Goal: Task Accomplishment & Management: Use online tool/utility

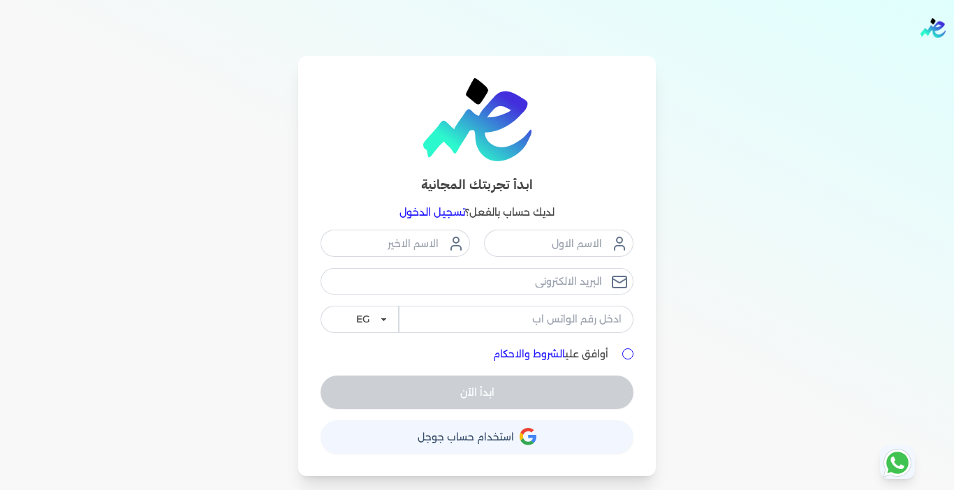
click at [429, 214] on link "تسجيل الدخول" at bounding box center [432, 212] width 66 height 13
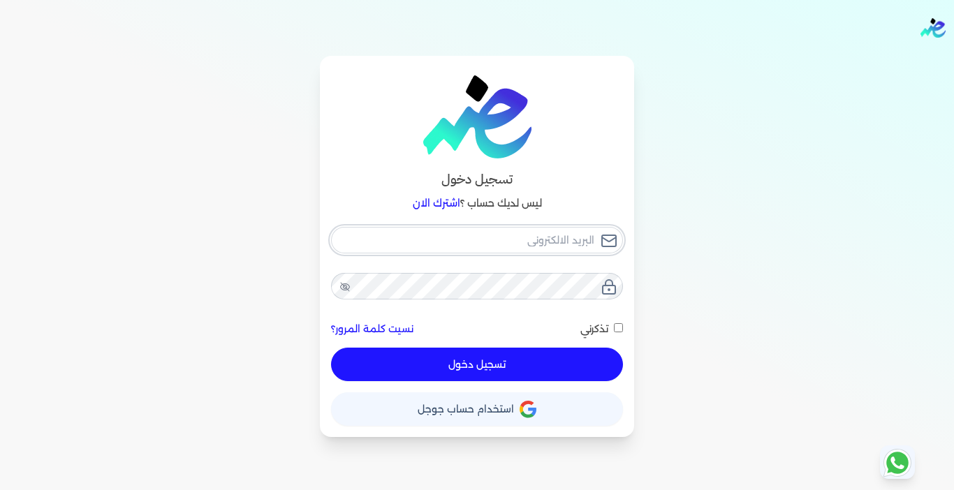
type input "[EMAIL_ADDRESS][DOMAIN_NAME]"
click at [549, 373] on button "تسجيل دخول" at bounding box center [477, 365] width 292 height 34
checkbox input "false"
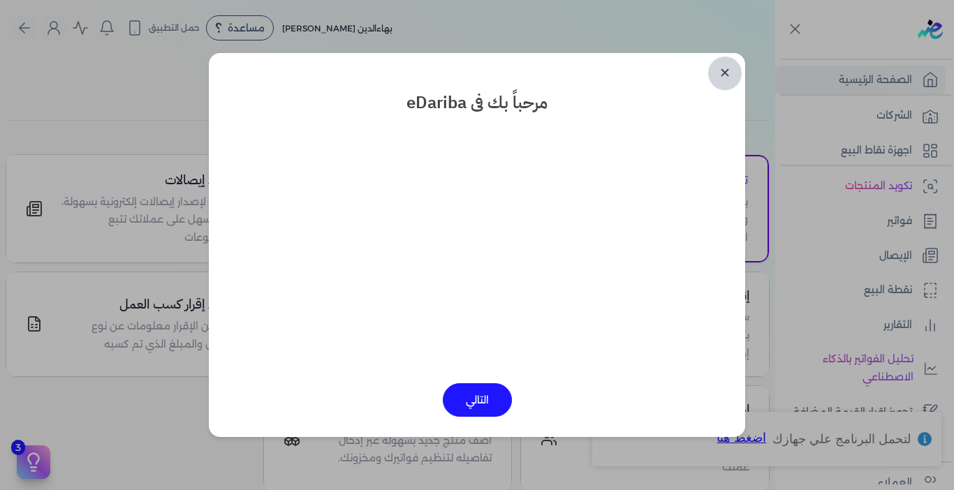
click at [724, 70] on link "✕" at bounding box center [725, 74] width 34 height 34
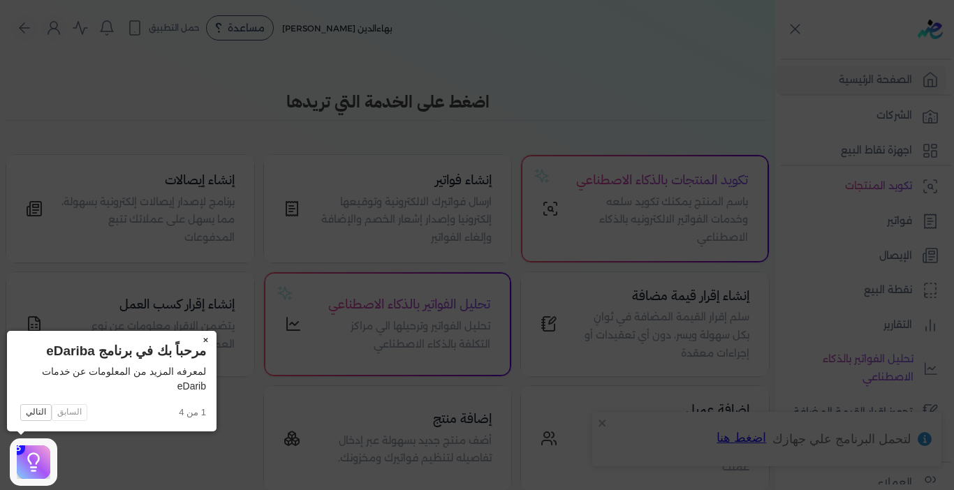
click at [202, 341] on button "×" at bounding box center [205, 341] width 22 height 20
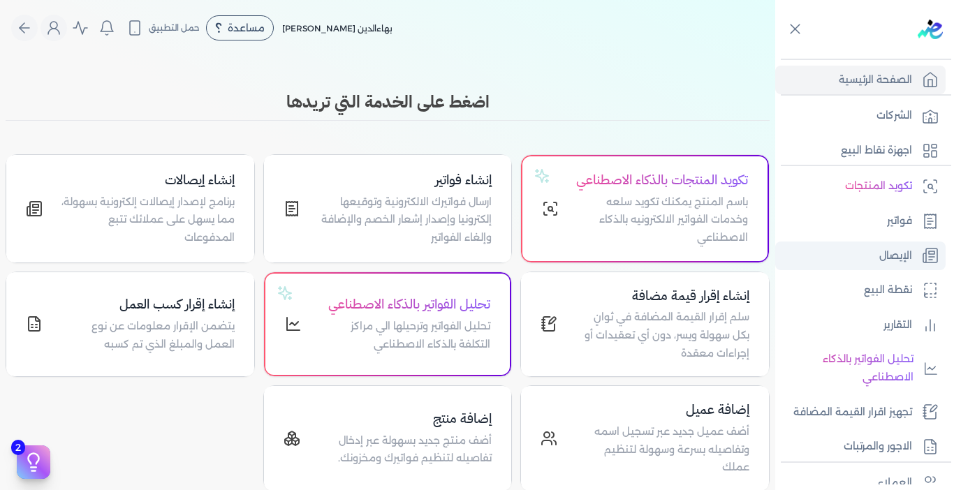
click at [883, 257] on p "الإيصال" at bounding box center [895, 256] width 33 height 18
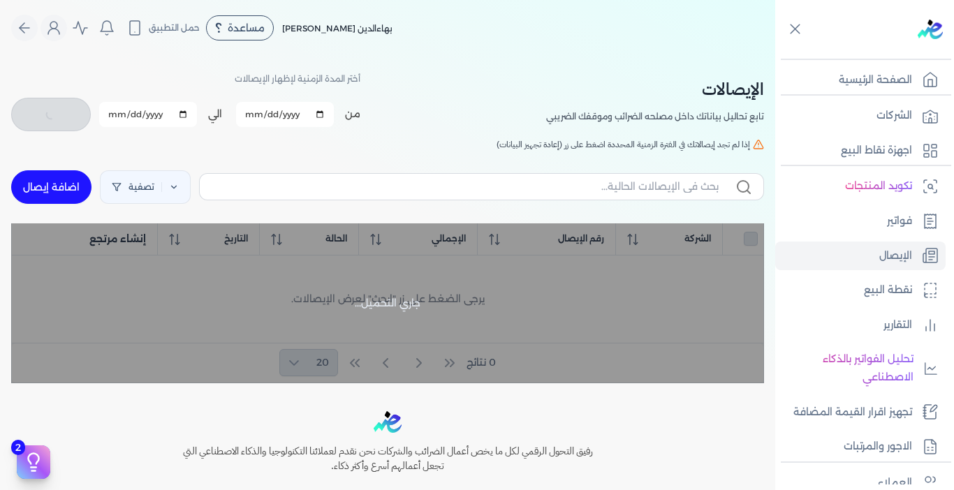
checkbox input "false"
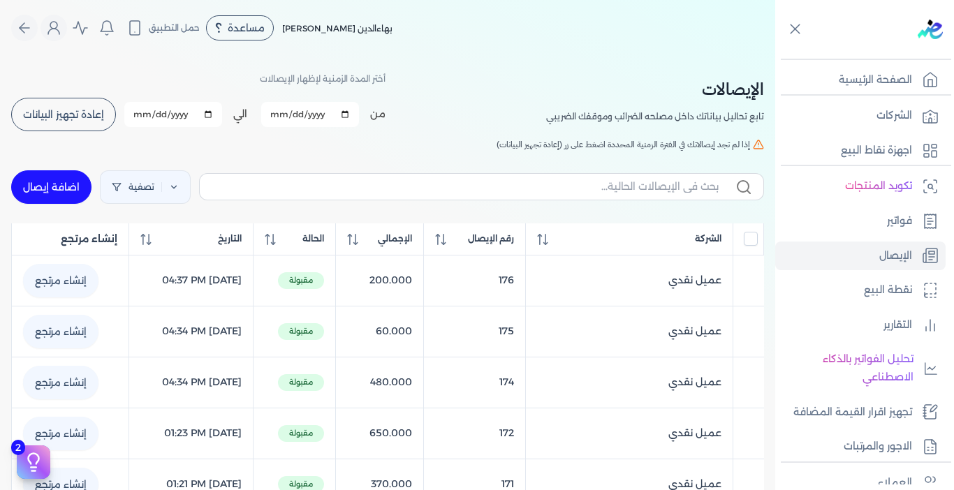
click at [64, 186] on link "اضافة إيصال" at bounding box center [51, 187] width 80 height 34
select select "EGP"
select select "EGS"
select select "B"
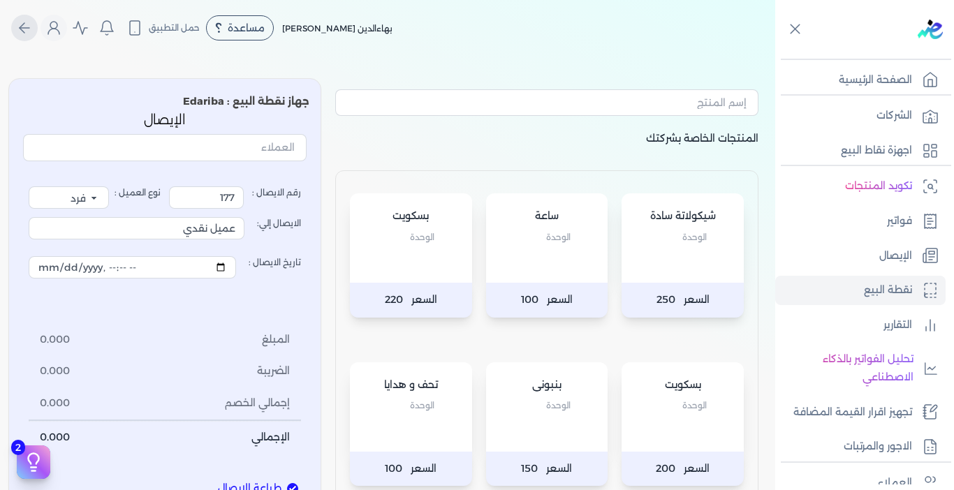
click at [33, 24] on icon "Global" at bounding box center [24, 28] width 17 height 17
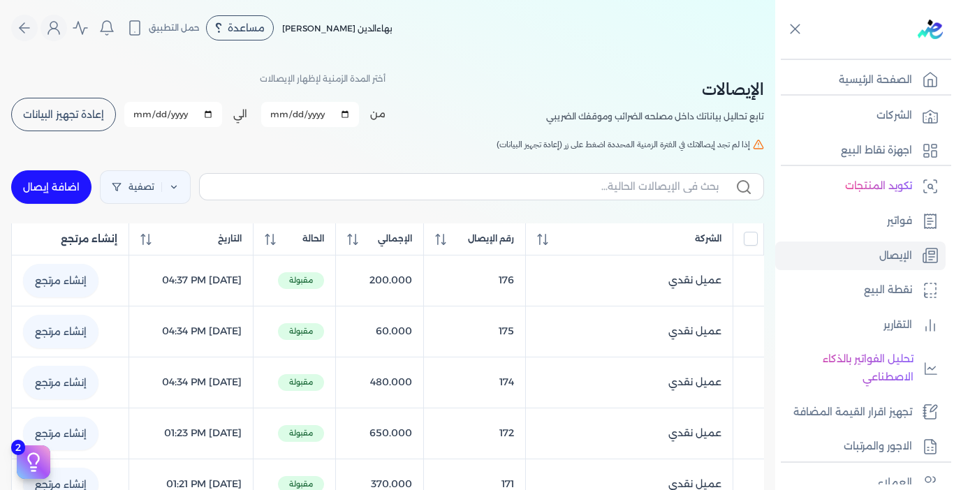
click at [74, 182] on link "اضافة إيصال" at bounding box center [51, 187] width 80 height 34
select select "EGP"
select select "EGS"
select select "B"
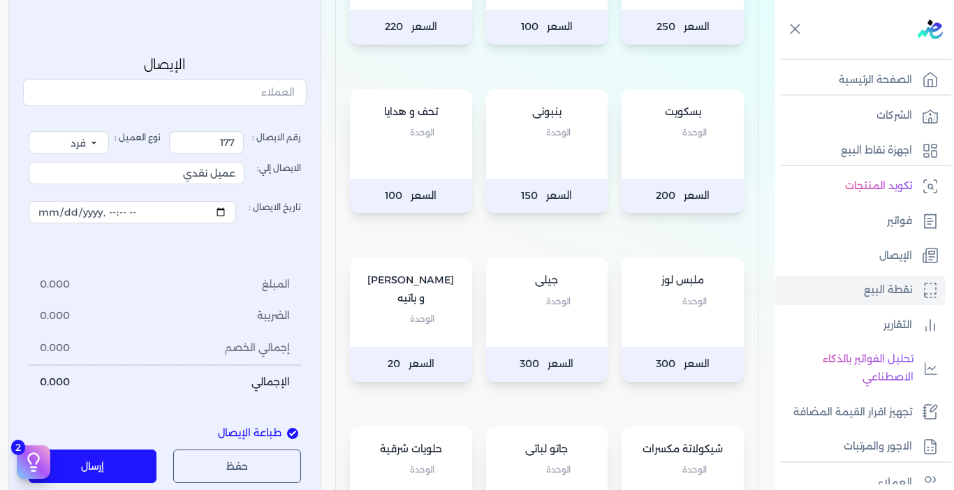
scroll to position [279, 0]
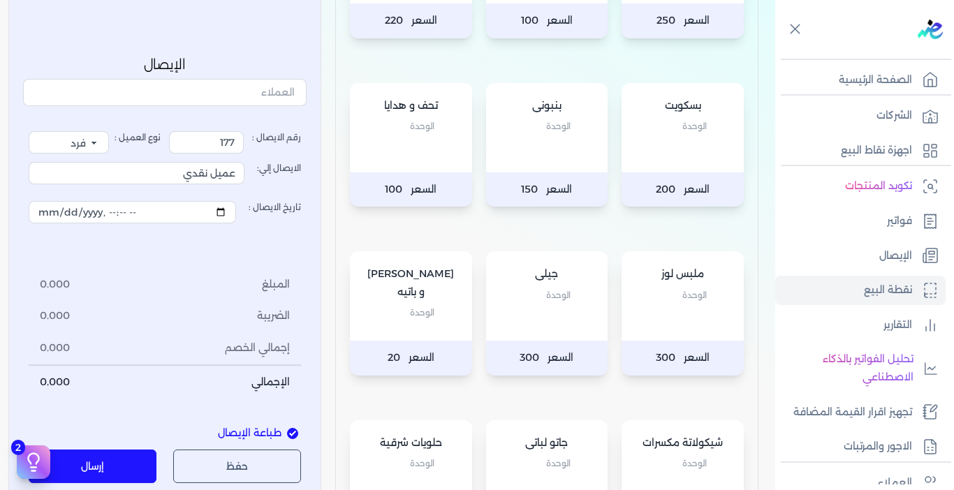
click at [554, 323] on div "جيلى الوحدة" at bounding box center [547, 295] width 122 height 89
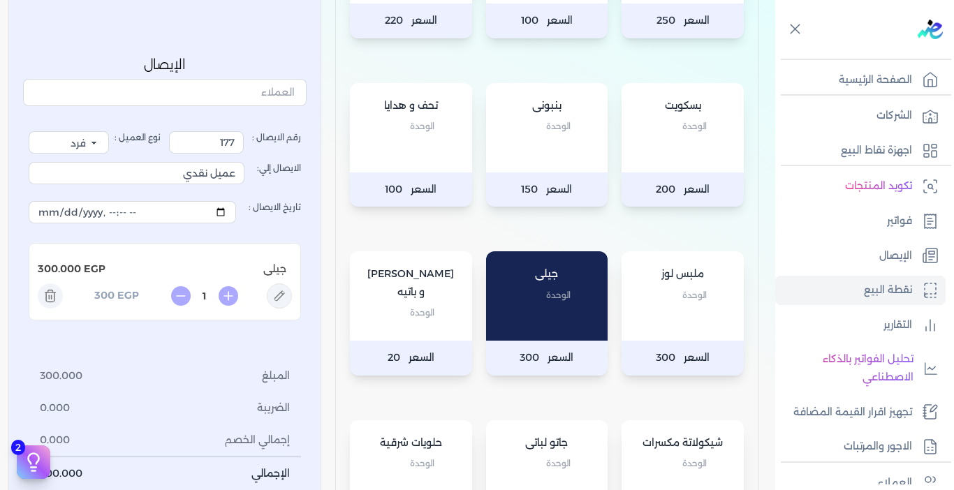
click at [408, 314] on div "[PERSON_NAME] و [PERSON_NAME]" at bounding box center [411, 295] width 122 height 89
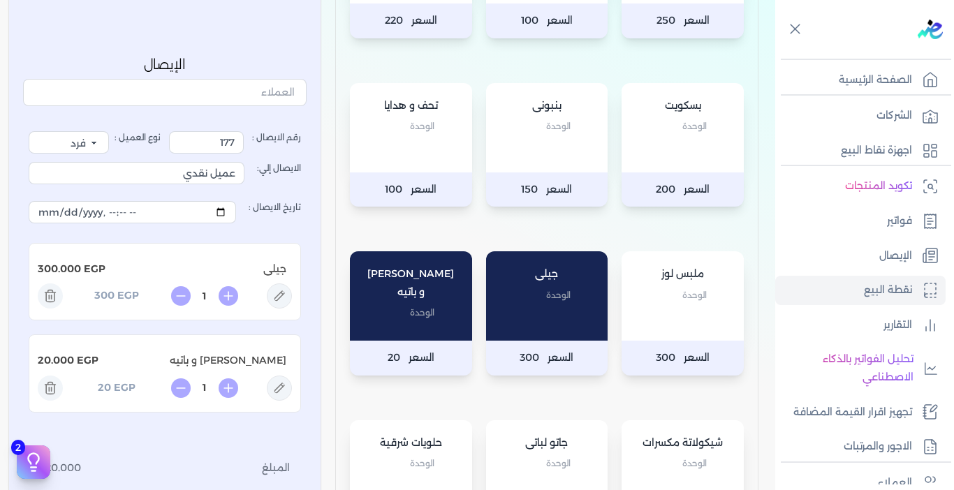
click at [555, 147] on div "بنبونى الوحدة" at bounding box center [547, 127] width 122 height 89
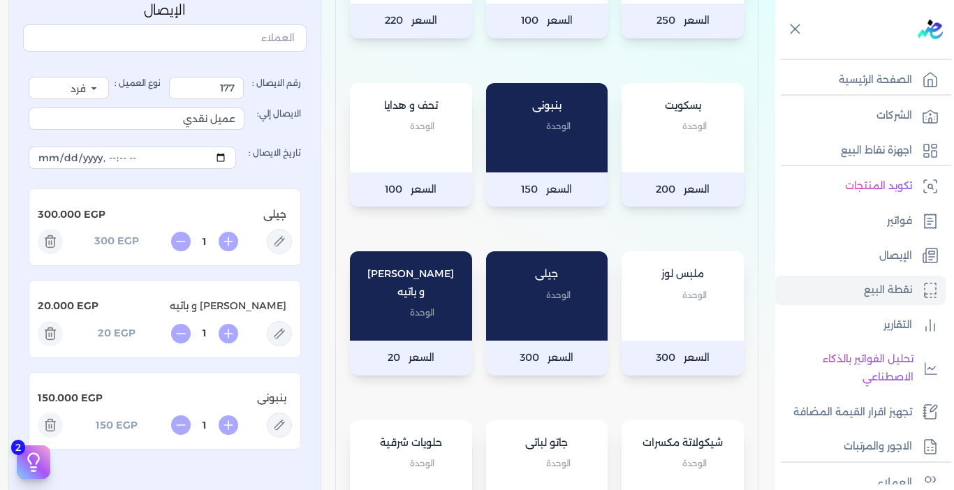
scroll to position [558, 0]
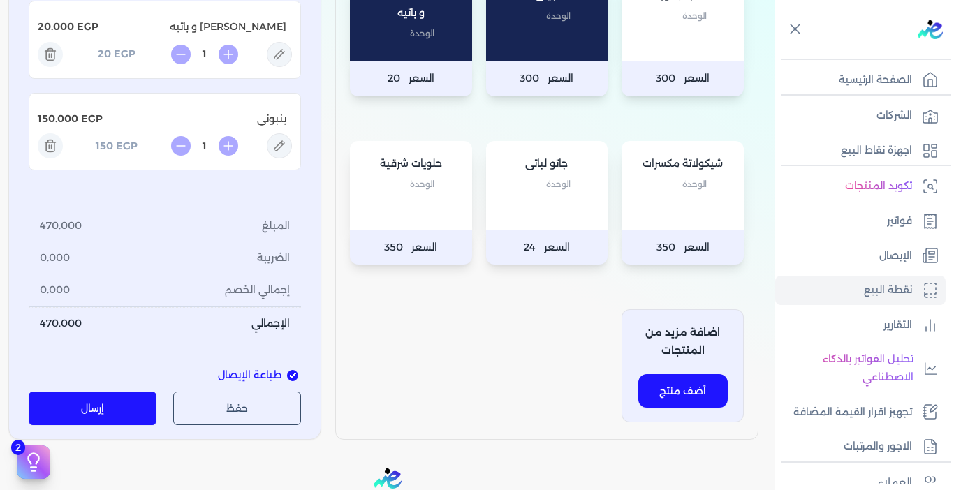
click at [124, 406] on button "إرسال" at bounding box center [93, 409] width 128 height 34
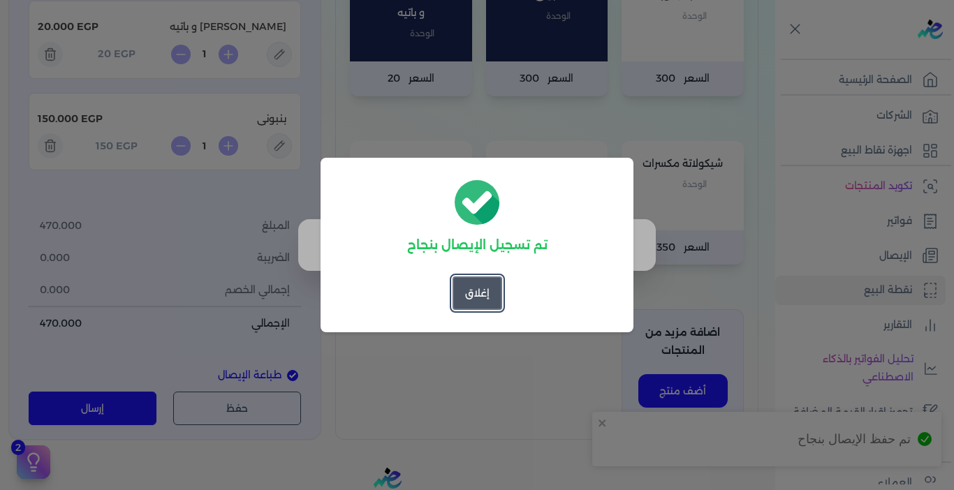
click at [473, 302] on button "إغلاق" at bounding box center [477, 293] width 50 height 34
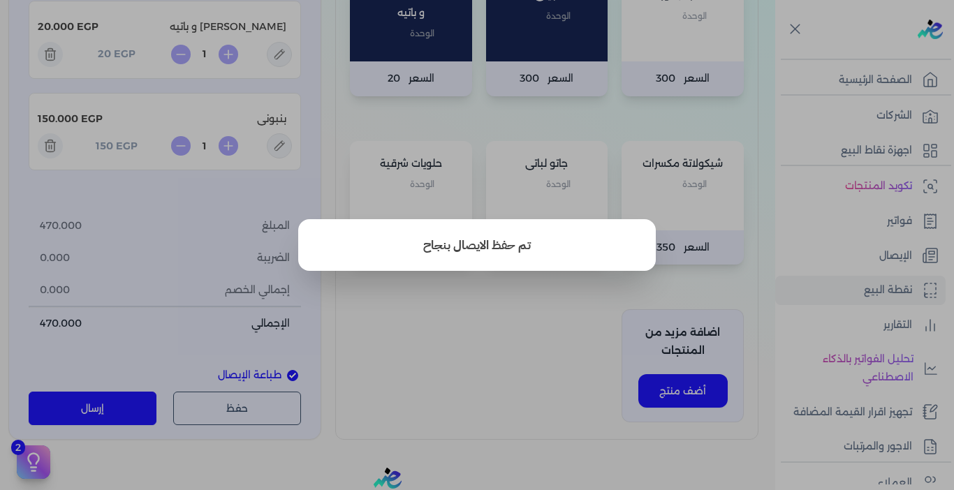
click at [512, 313] on button "close" at bounding box center [477, 245] width 954 height 490
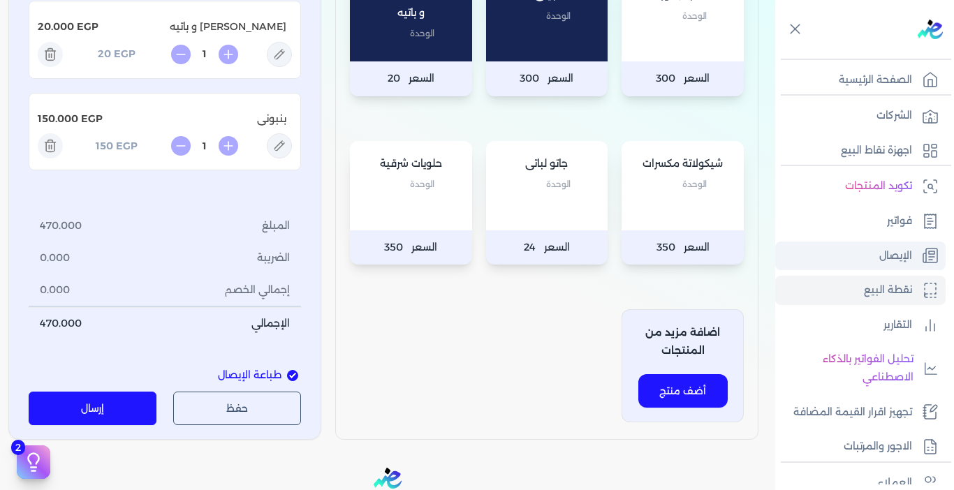
click at [902, 252] on p "الإيصال" at bounding box center [895, 256] width 33 height 18
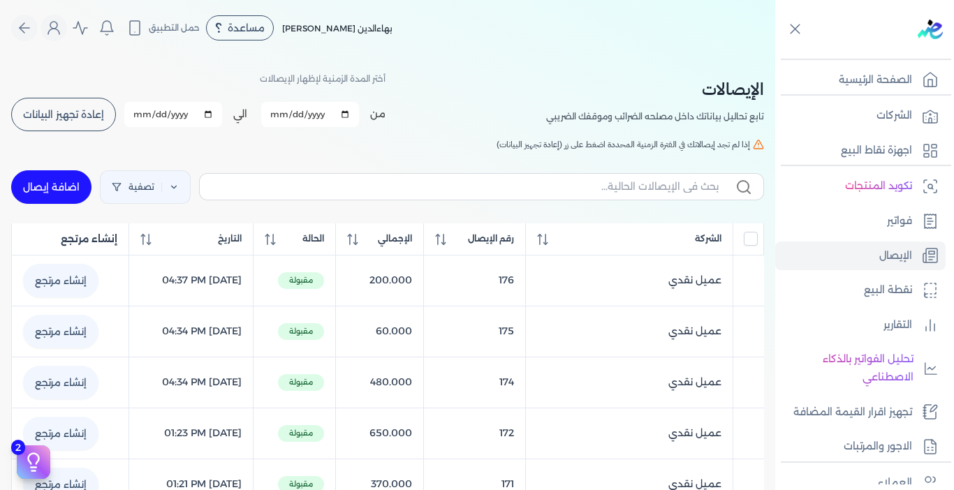
click at [74, 107] on button "إعادة تجهيز البيانات" at bounding box center [63, 115] width 105 height 34
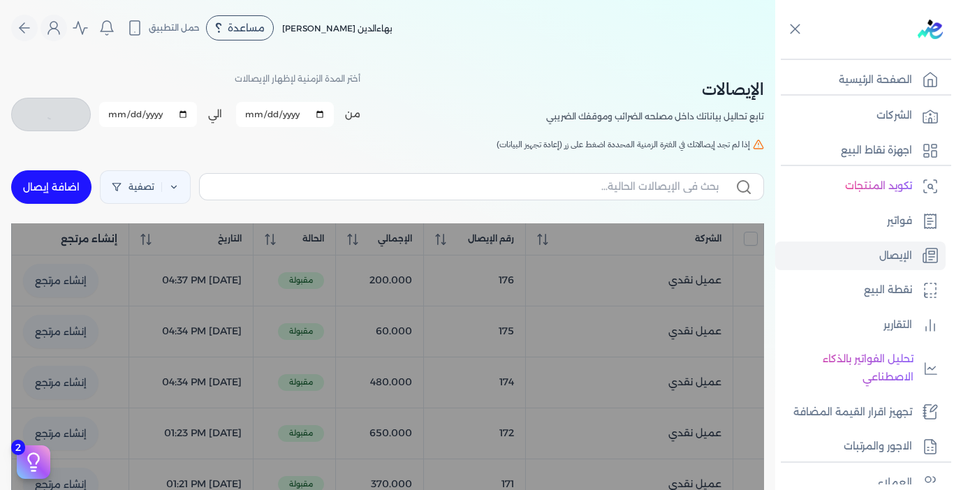
checkbox input "false"
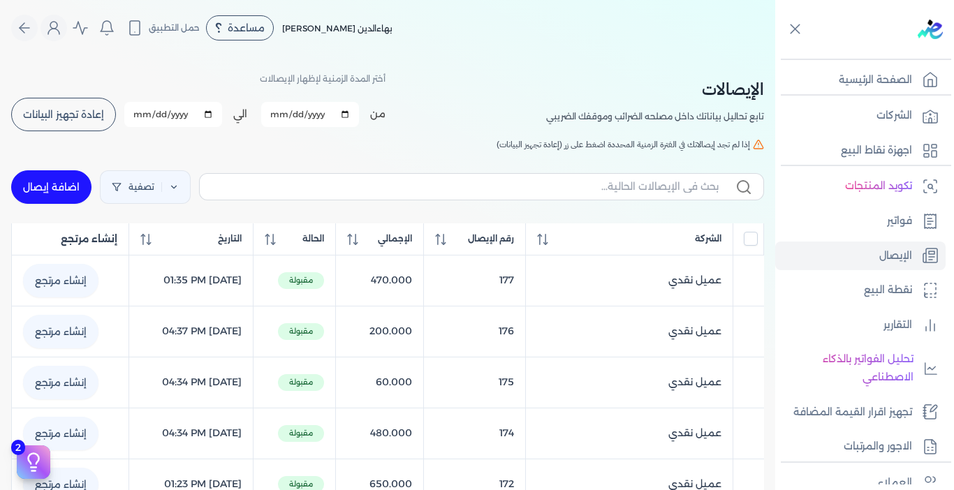
click at [64, 182] on link "اضافة إيصال" at bounding box center [51, 187] width 80 height 34
select select "EGP"
select select "EGS"
select select "B"
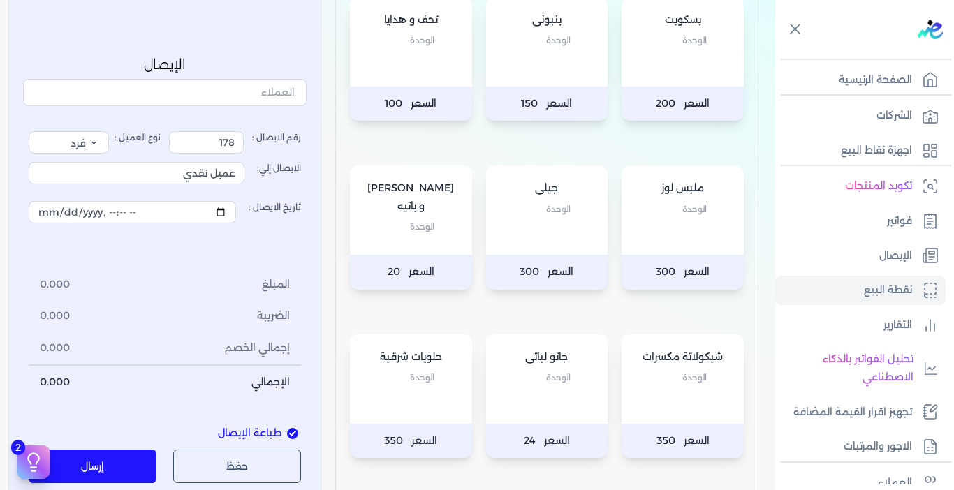
scroll to position [349, 0]
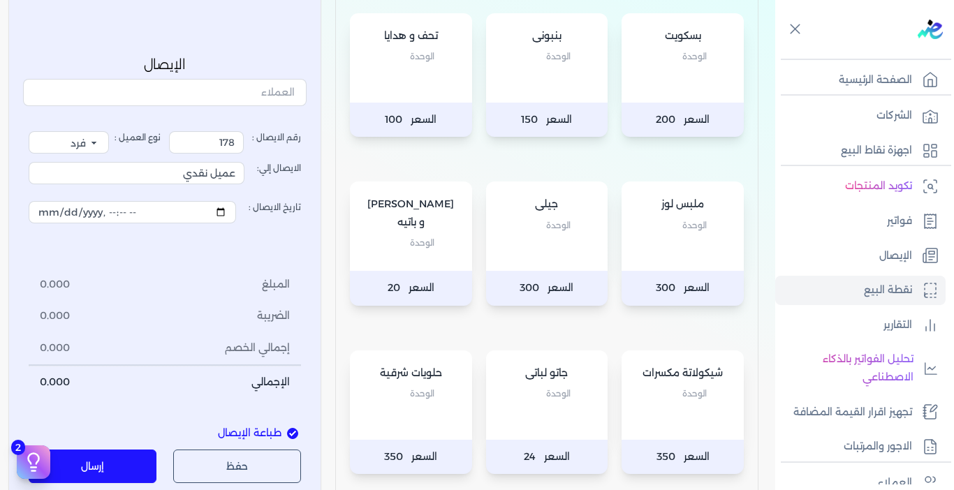
click at [635, 92] on div "بسكويت الوحدة" at bounding box center [682, 57] width 122 height 89
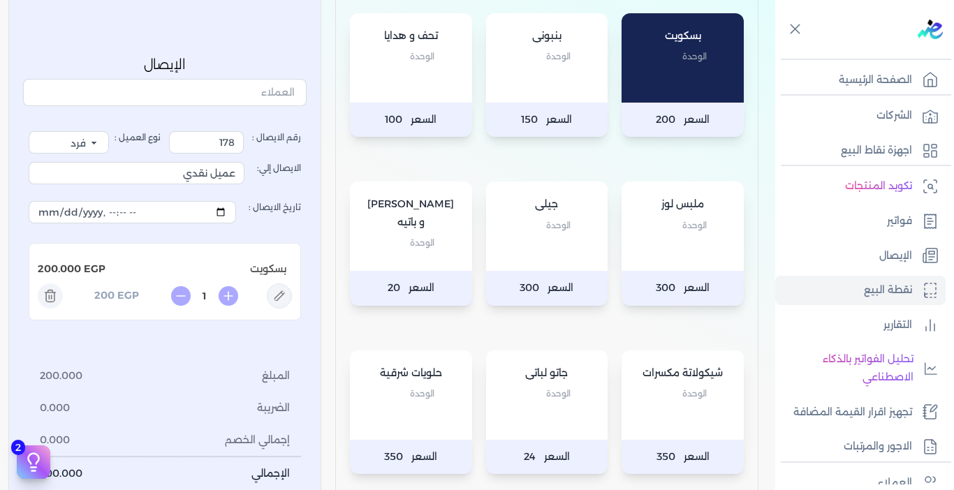
scroll to position [558, 0]
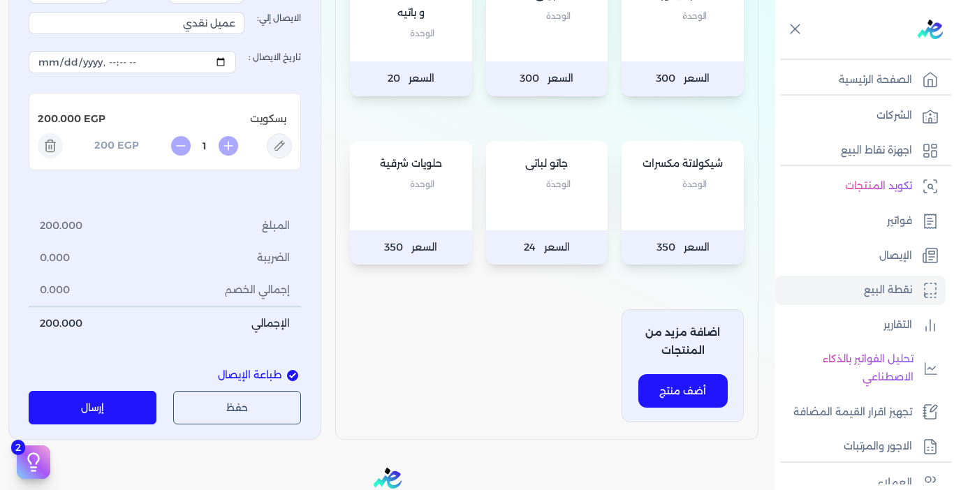
click at [212, 142] on input "1" at bounding box center [204, 146] width 22 height 15
type input "2.075"
click at [206, 219] on li "المبلغ 200.000" at bounding box center [165, 227] width 272 height 32
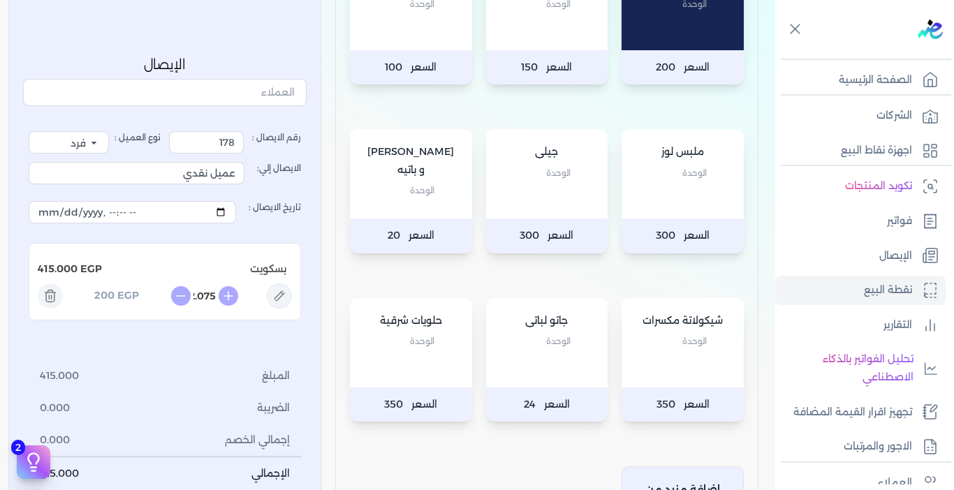
scroll to position [489, 0]
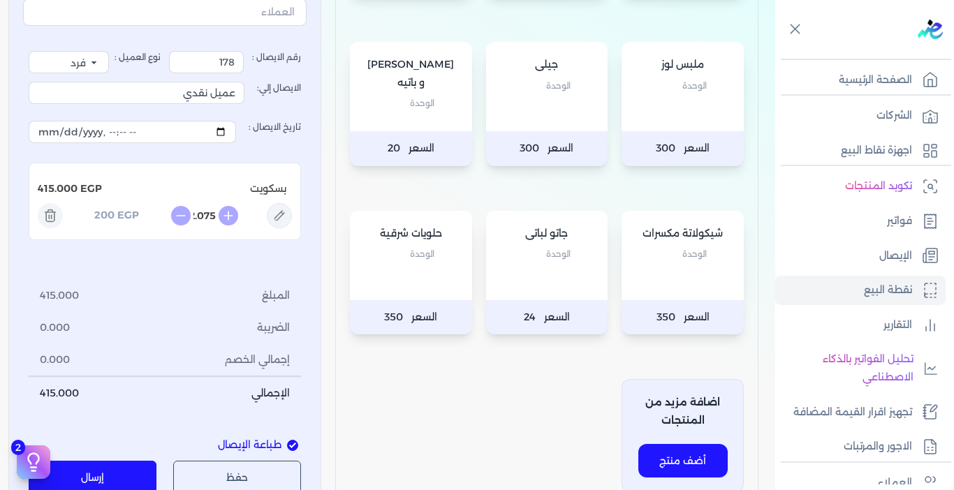
click at [126, 475] on button "إرسال" at bounding box center [93, 478] width 128 height 34
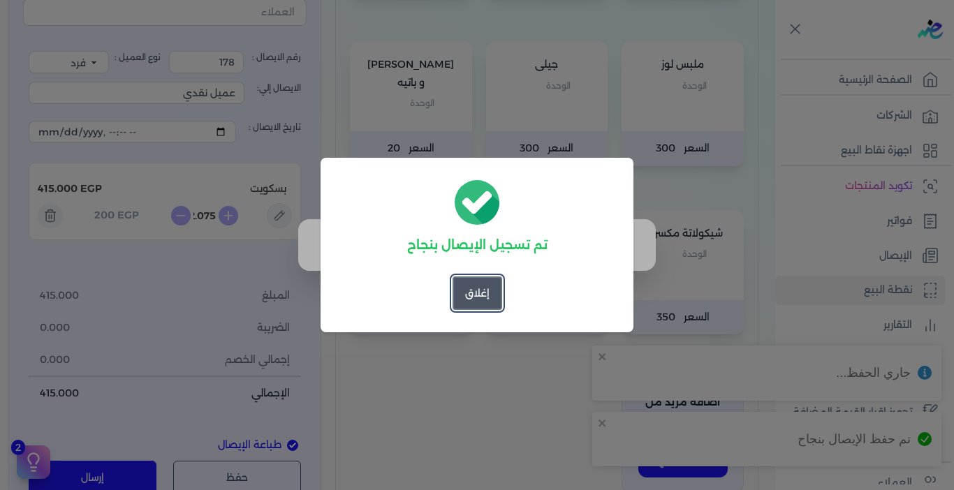
click at [484, 292] on button "إغلاق" at bounding box center [477, 293] width 50 height 34
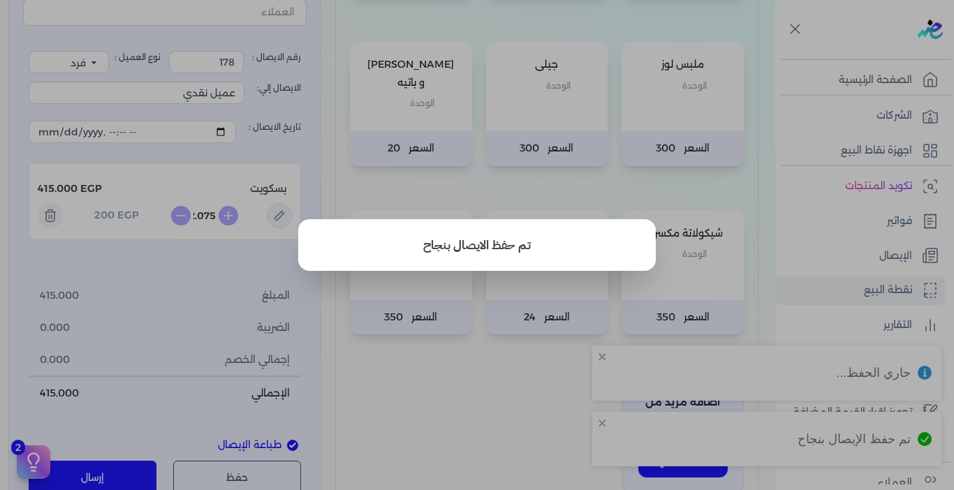
click at [484, 370] on button "close" at bounding box center [477, 245] width 954 height 490
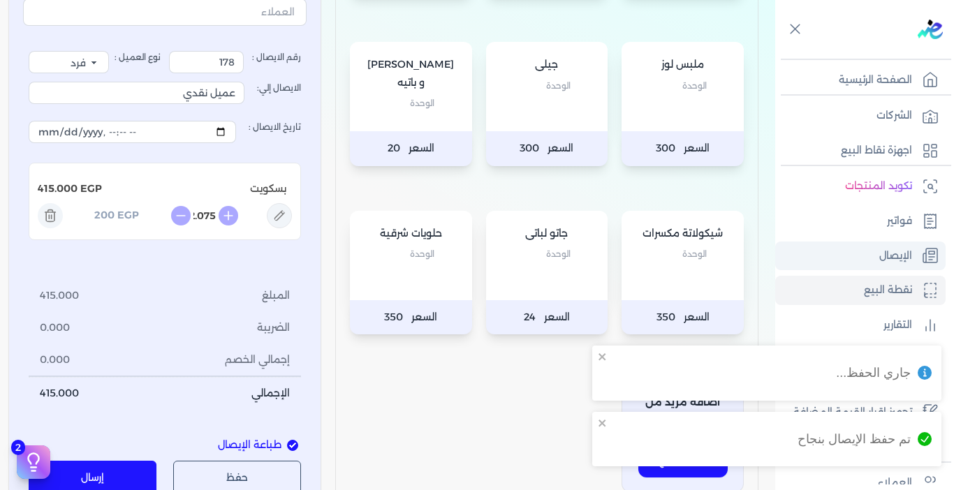
click at [873, 253] on link "الإيصال" at bounding box center [860, 256] width 170 height 29
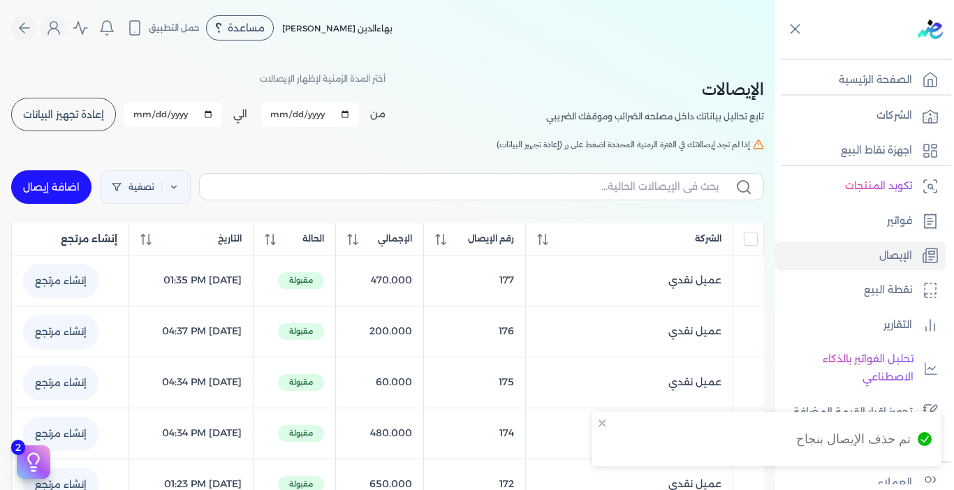
click at [68, 94] on div "أختر المدة الزمنية لإظهار الإيصالات من [DATE] الي [DATE] برجاء تحديد فتره زمنيه…" at bounding box center [198, 101] width 374 height 63
click at [73, 110] on span "إعادة تجهيز البيانات" at bounding box center [63, 115] width 81 height 10
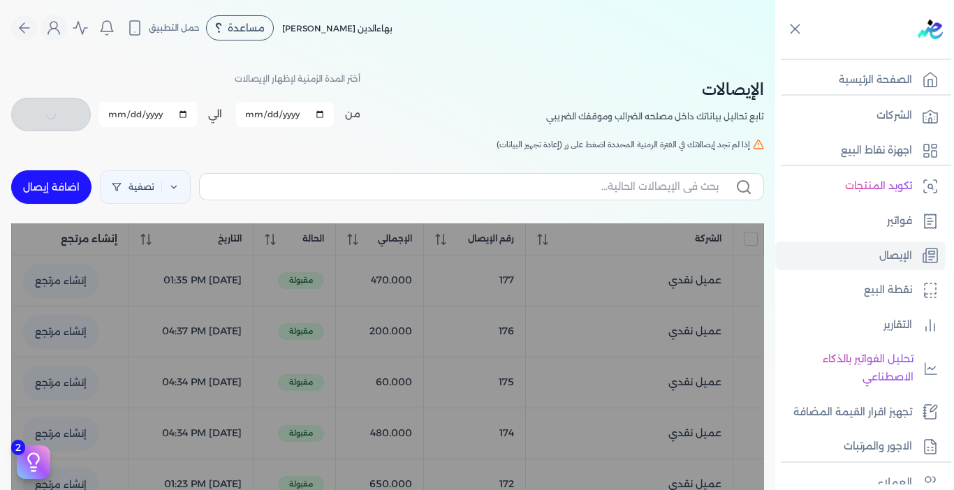
checkbox input "false"
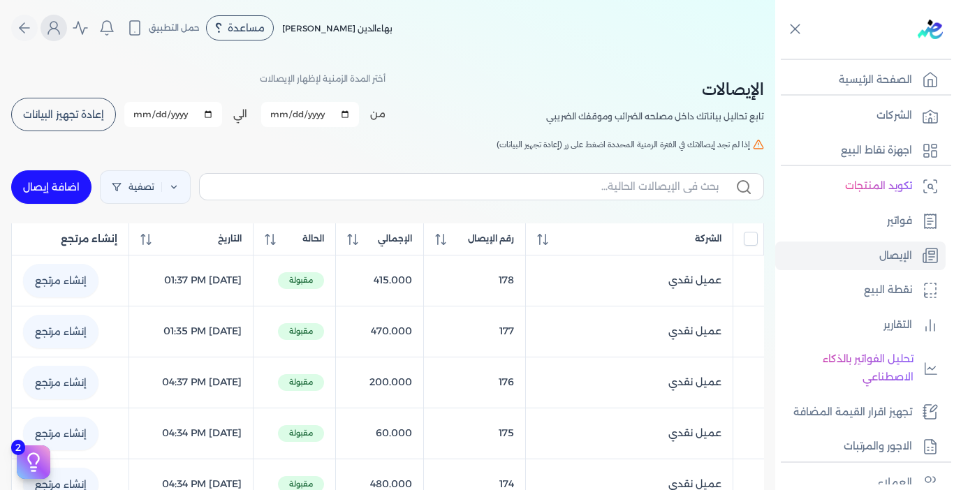
click at [53, 34] on icon "Global" at bounding box center [53, 28] width 17 height 17
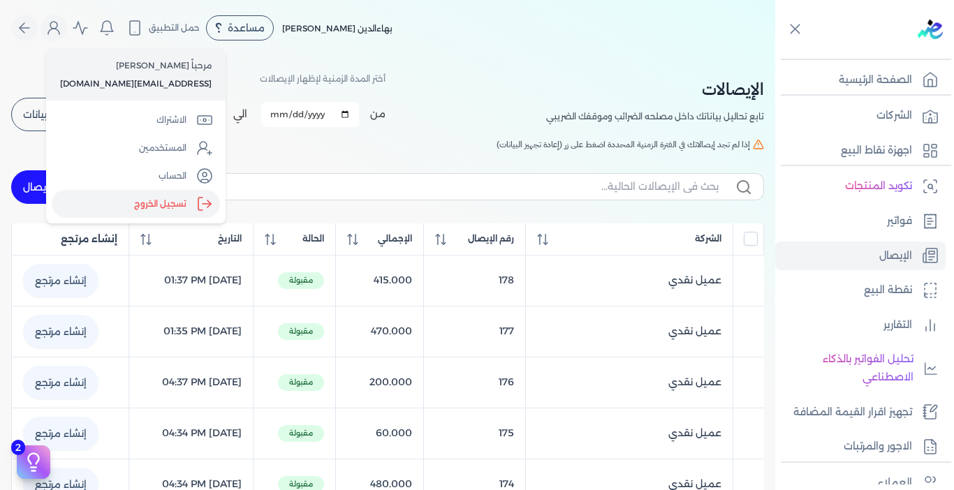
click at [161, 206] on label "تسجيل الخروج" at bounding box center [136, 204] width 168 height 28
click at [775, 56] on input "Close" at bounding box center [775, 56] width 0 height 0
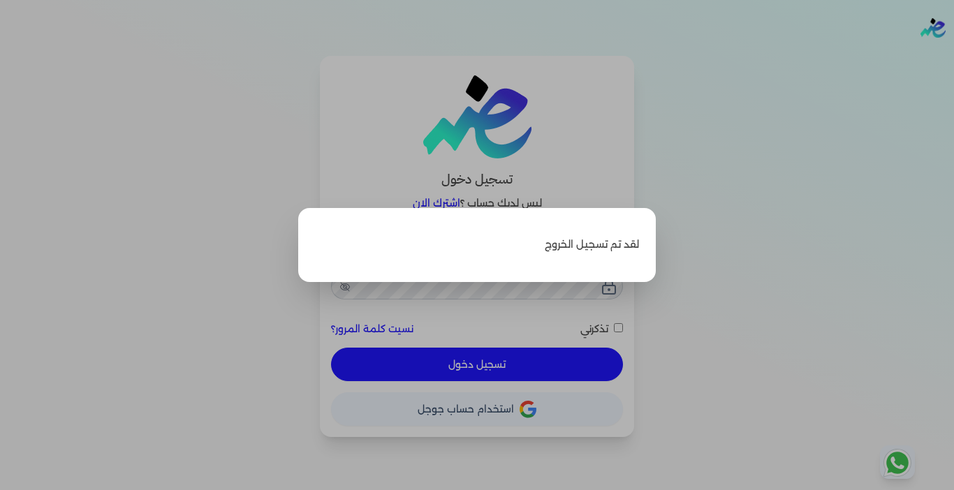
type input "[EMAIL_ADDRESS][DOMAIN_NAME]"
checkbox input "false"
click at [953, 56] on input "Close" at bounding box center [954, 56] width 0 height 0
